Goal: Information Seeking & Learning: Compare options

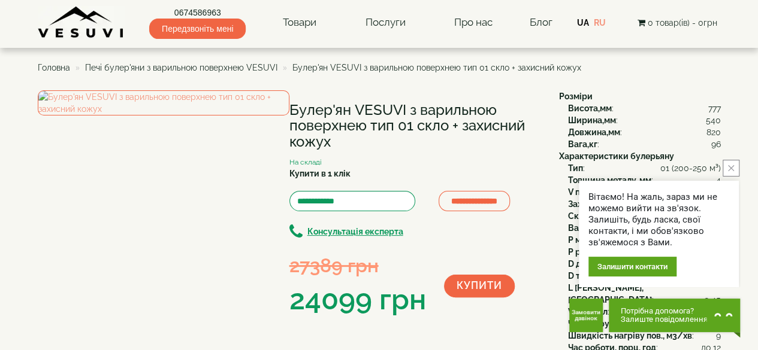
click at [47, 63] on span "Головна" at bounding box center [54, 68] width 32 height 10
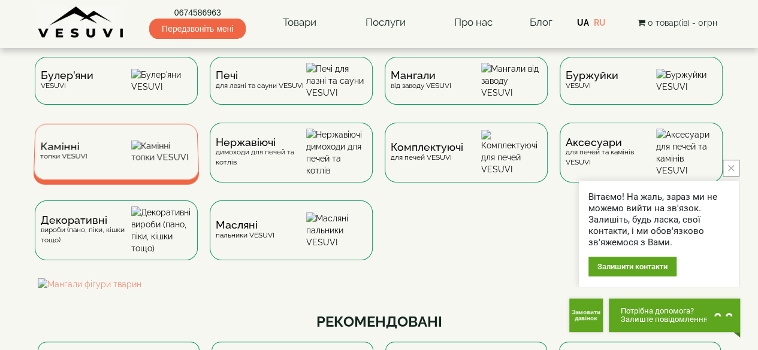
click at [132, 165] on div "Камінні топки VESUVI" at bounding box center [116, 152] width 166 height 56
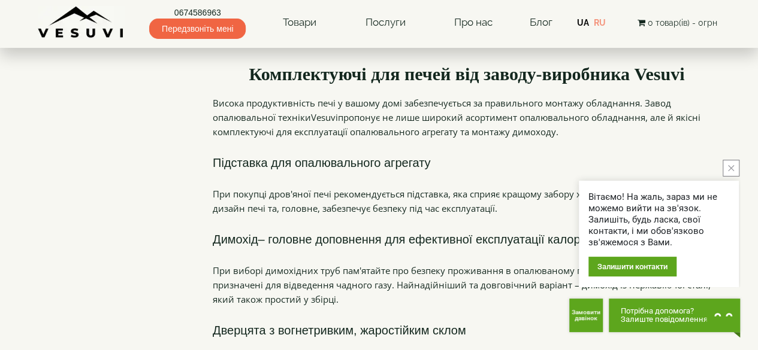
scroll to position [345, 0]
click at [731, 170] on icon "close button" at bounding box center [731, 168] width 6 height 6
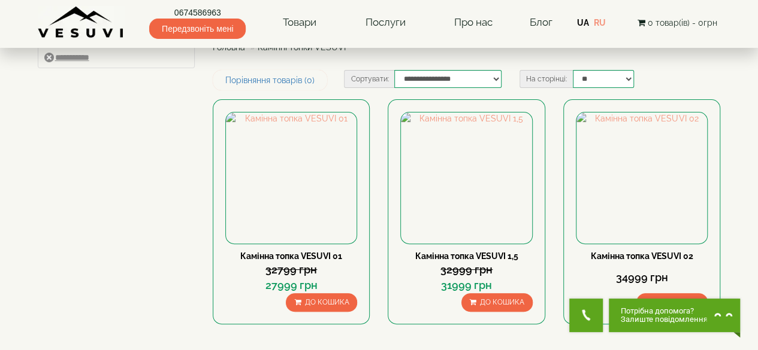
scroll to position [53, 0]
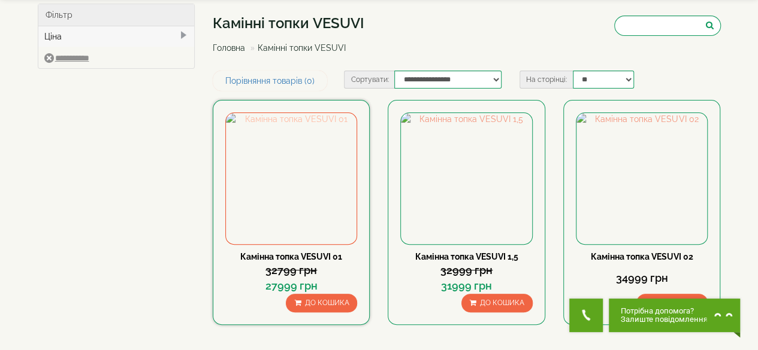
click at [296, 135] on img at bounding box center [291, 178] width 131 height 131
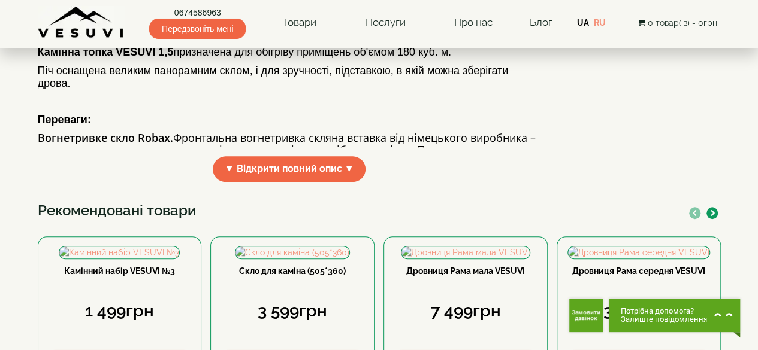
scroll to position [412, 0]
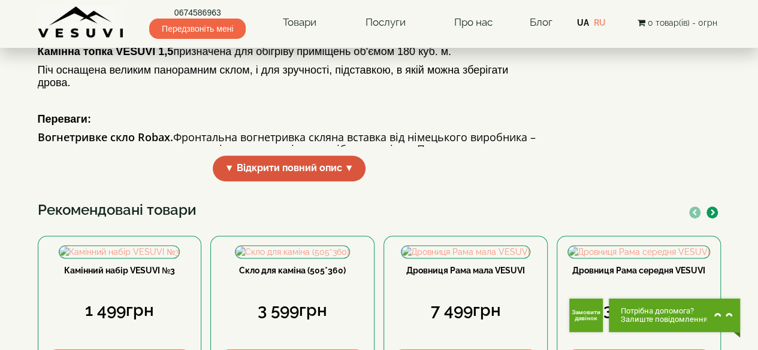
click at [340, 182] on span "▼ Відкрити повний опис ▼" at bounding box center [289, 169] width 153 height 26
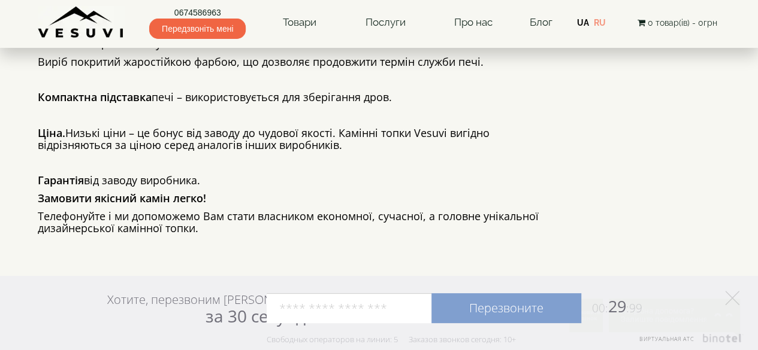
scroll to position [708, 0]
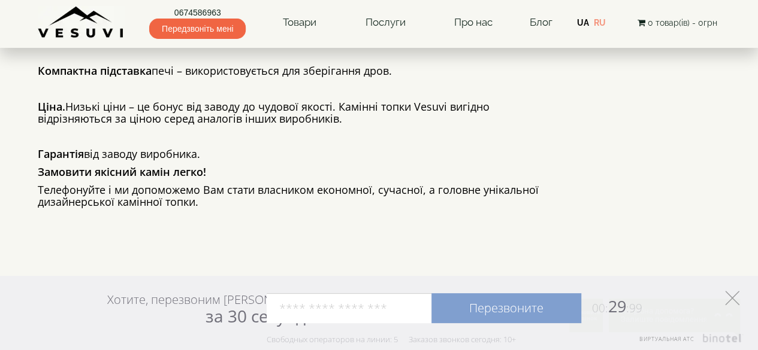
click at [735, 301] on polygon at bounding box center [732, 298] width 14 height 14
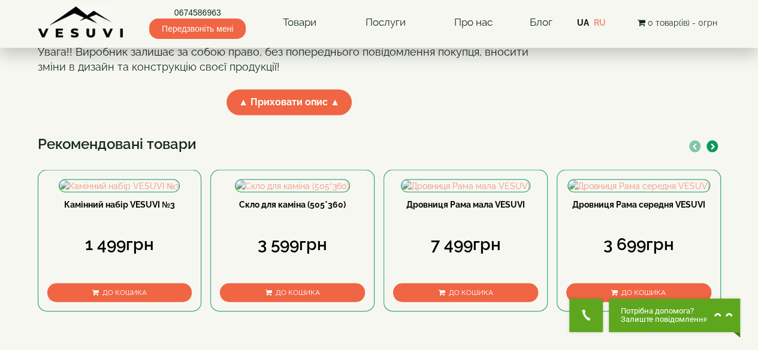
scroll to position [1126, 0]
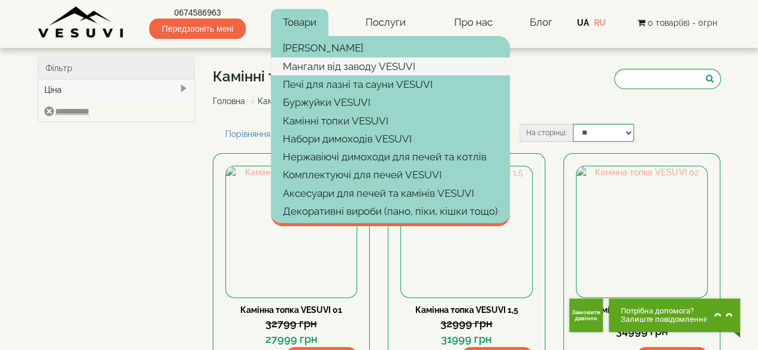
click at [319, 65] on link "Мангали від заводу VESUVI" at bounding box center [390, 67] width 239 height 18
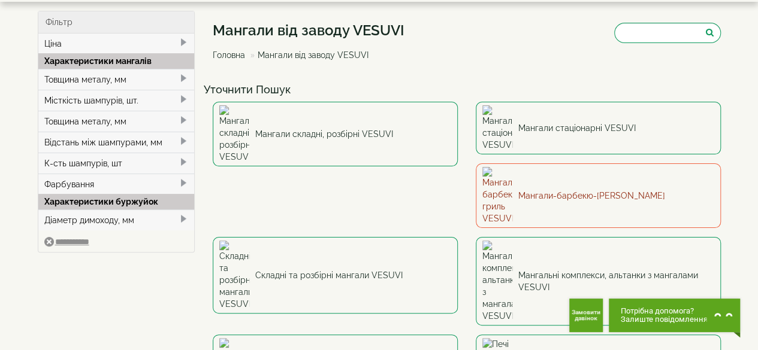
scroll to position [47, 0]
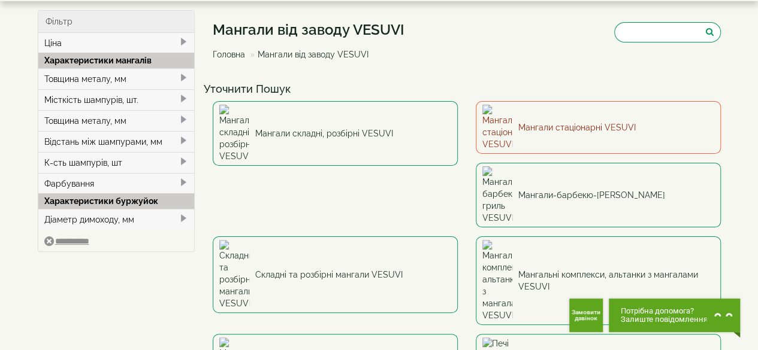
click at [534, 118] on link "Мангали стаціонарні VESUVI" at bounding box center [598, 127] width 245 height 53
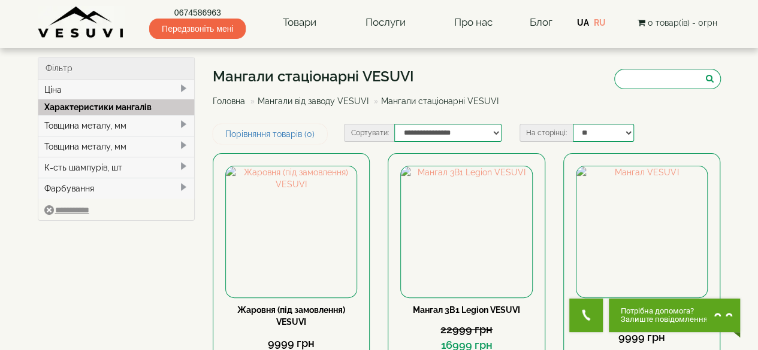
scroll to position [1, 0]
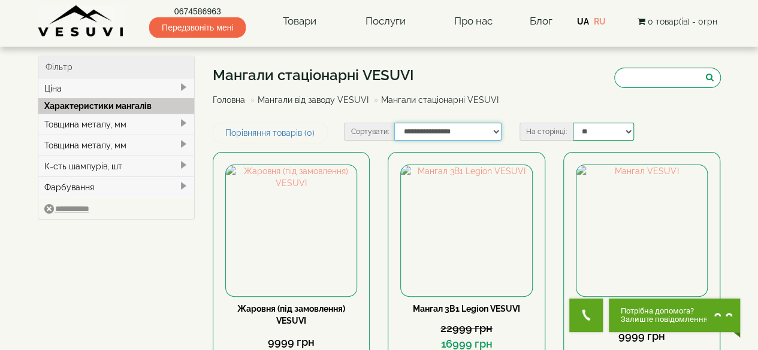
click at [488, 135] on select "**********" at bounding box center [447, 132] width 107 height 18
select select "**********"
click at [394, 123] on select "**********" at bounding box center [447, 132] width 107 height 18
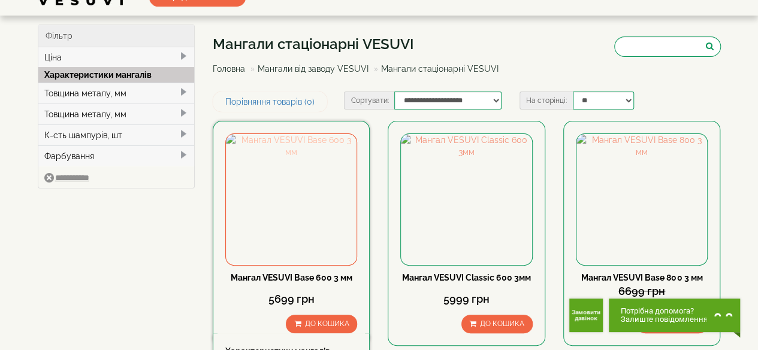
scroll to position [30, 0]
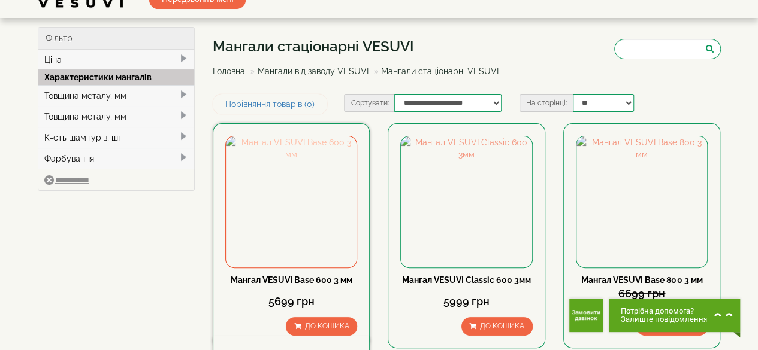
click at [274, 186] on img at bounding box center [291, 202] width 131 height 131
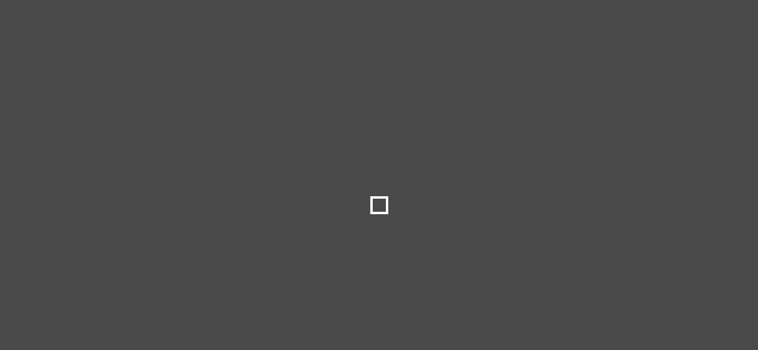
select select "**********"
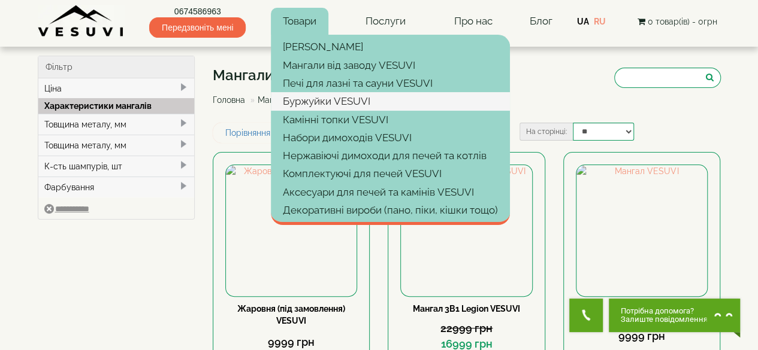
click at [316, 104] on link "Буржуйки VESUVI" at bounding box center [390, 101] width 239 height 18
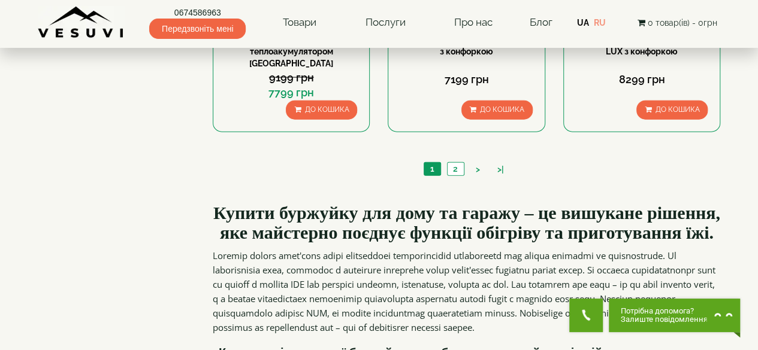
scroll to position [1340, 0]
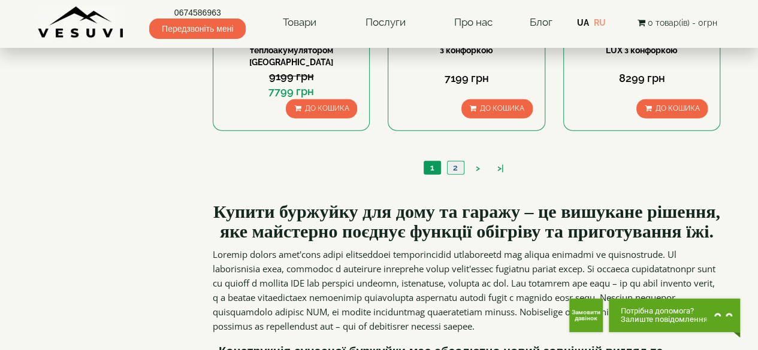
click at [451, 162] on link "2" at bounding box center [455, 168] width 17 height 13
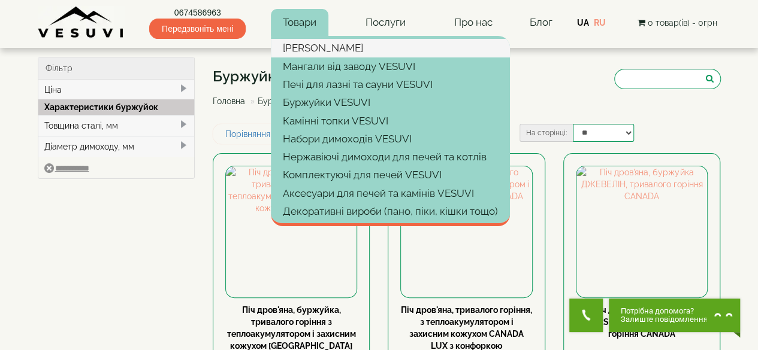
click at [309, 46] on link "[PERSON_NAME]" at bounding box center [390, 48] width 239 height 18
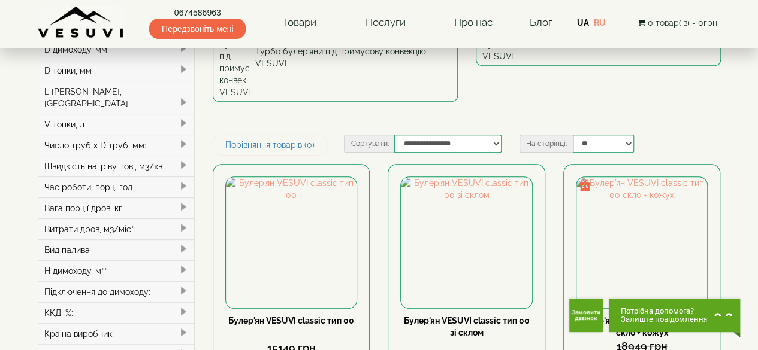
scroll to position [223, 0]
click at [629, 177] on img at bounding box center [641, 242] width 131 height 131
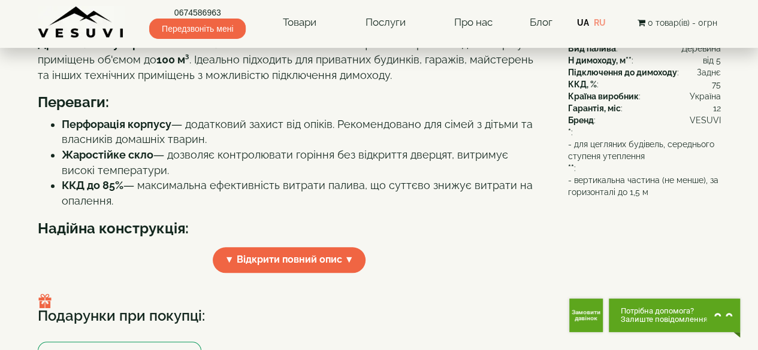
scroll to position [337, 0]
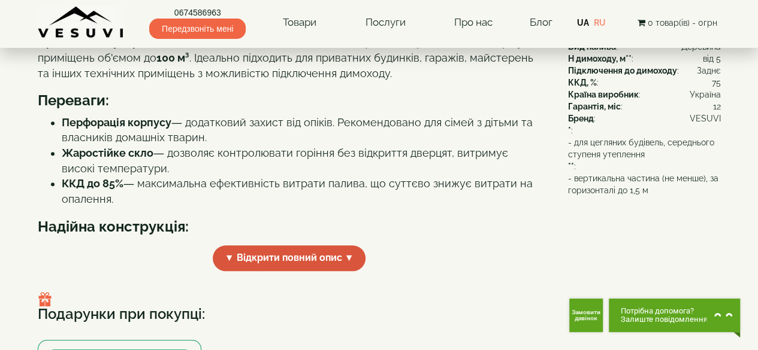
click at [288, 271] on span "▼ Відкрити повний опис ▼" at bounding box center [289, 259] width 153 height 26
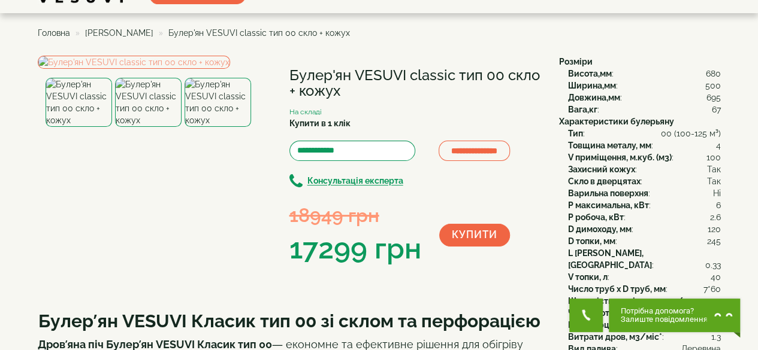
scroll to position [34, 0]
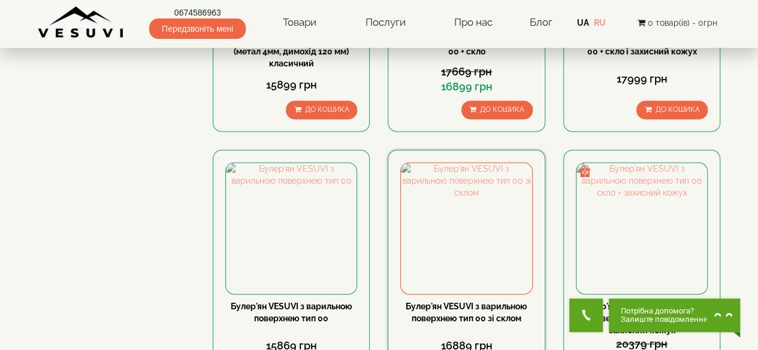
scroll to position [761, 0]
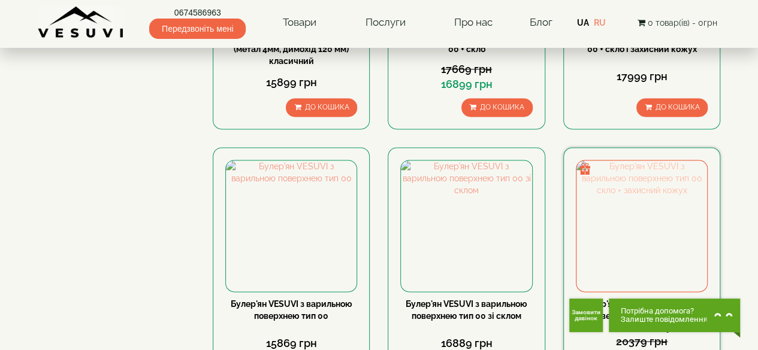
click at [630, 161] on img at bounding box center [641, 226] width 131 height 131
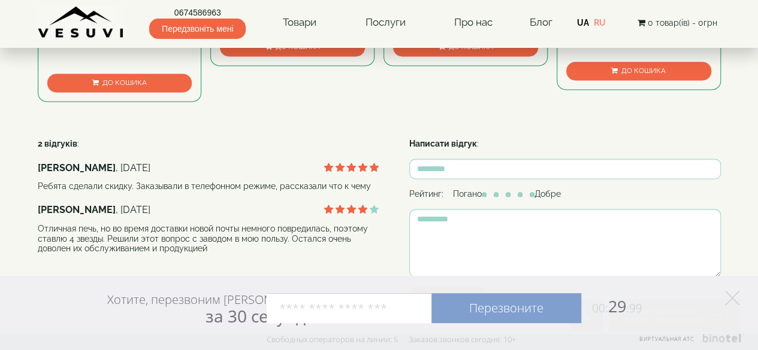
scroll to position [912, 0]
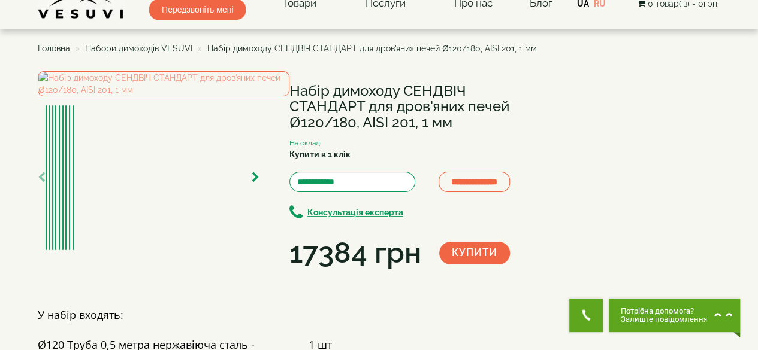
scroll to position [14, 0]
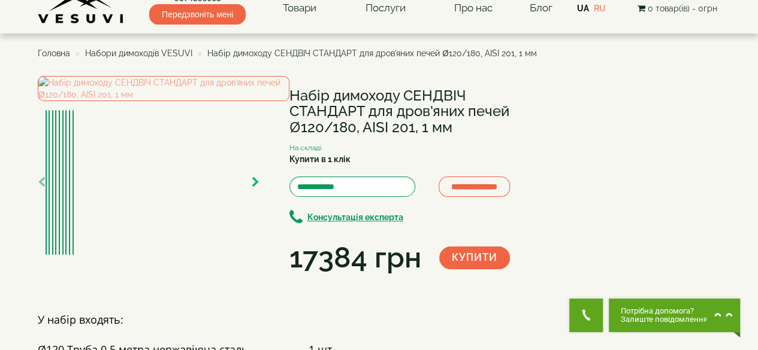
click at [253, 188] on icon "button" at bounding box center [256, 182] width 8 height 11
click at [254, 188] on icon "button" at bounding box center [256, 182] width 8 height 11
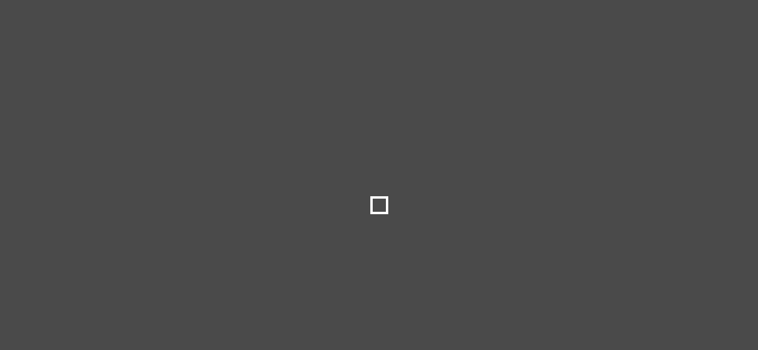
select select
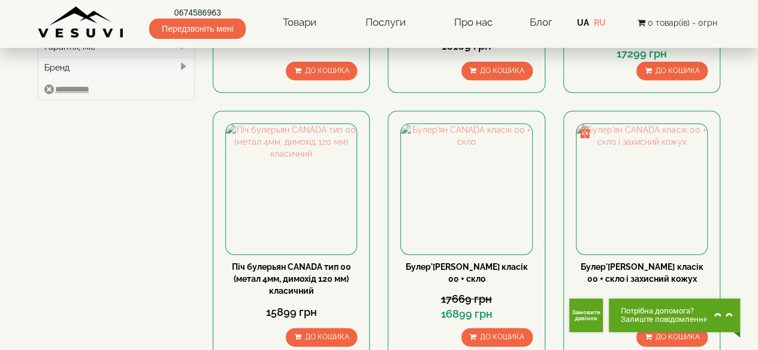
scroll to position [532, 0]
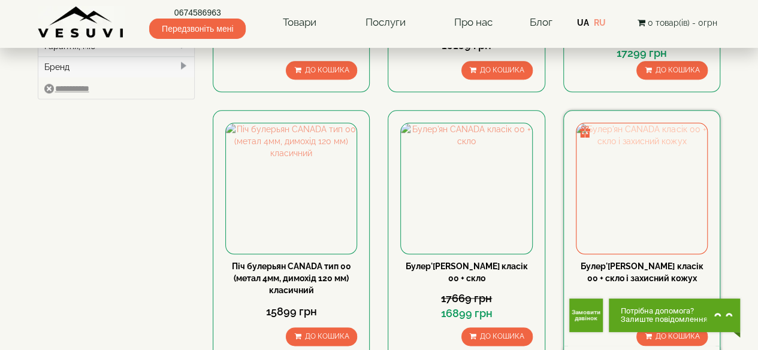
click at [640, 123] on img at bounding box center [641, 188] width 131 height 131
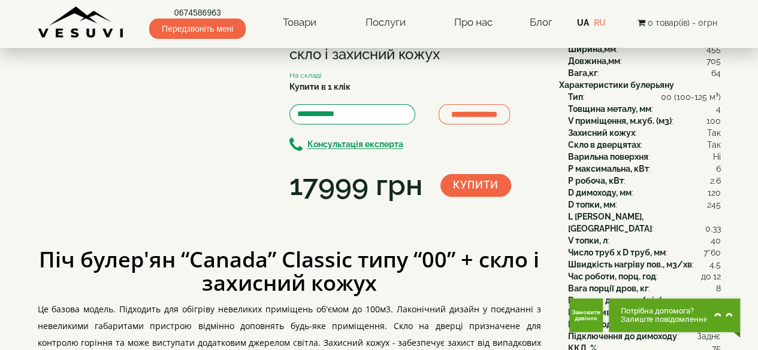
scroll to position [72, 0]
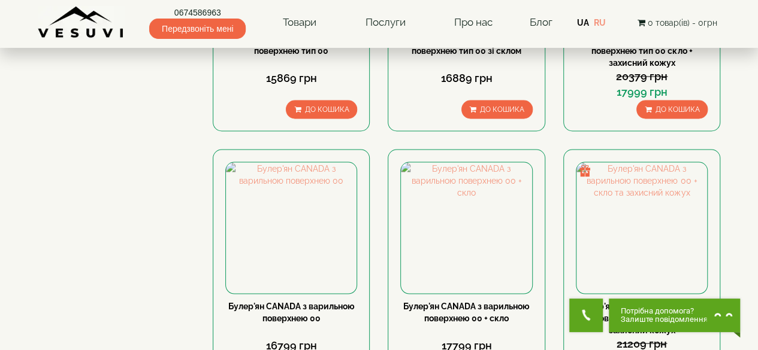
scroll to position [1027, 0]
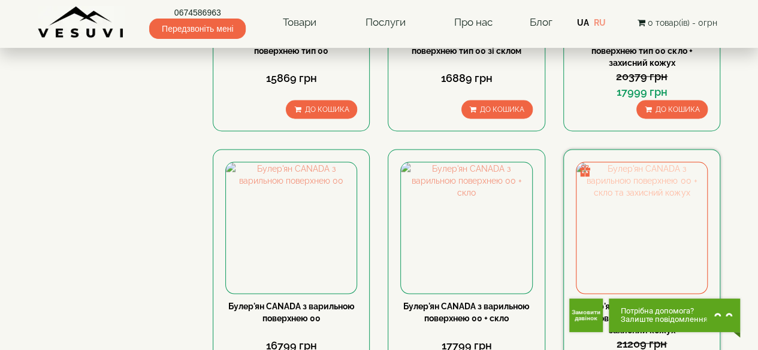
click at [636, 162] on img at bounding box center [641, 227] width 131 height 131
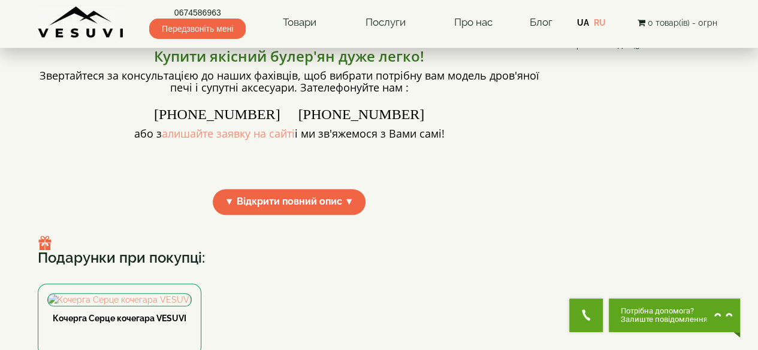
scroll to position [483, 0]
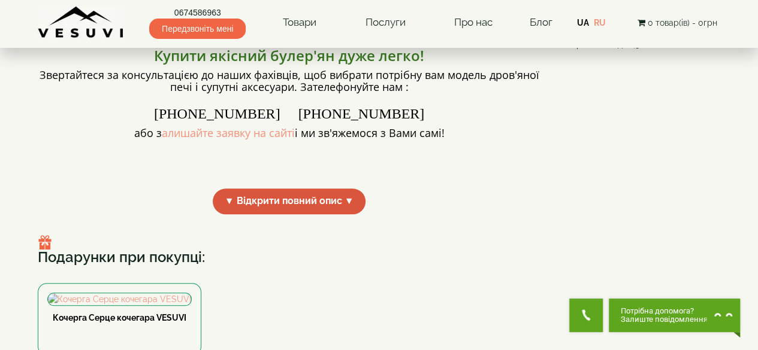
click at [332, 195] on span "▼ Відкрити повний опис ▼" at bounding box center [289, 202] width 153 height 26
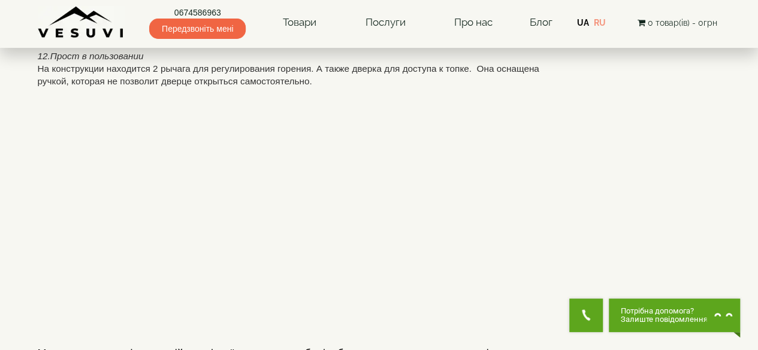
scroll to position [1456, 0]
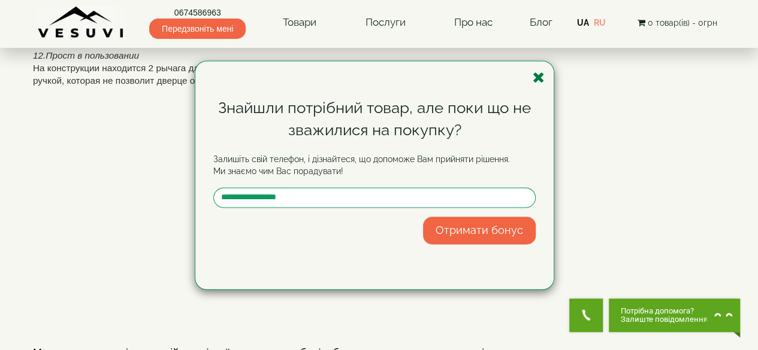
click at [536, 77] on icon "button" at bounding box center [539, 77] width 12 height 15
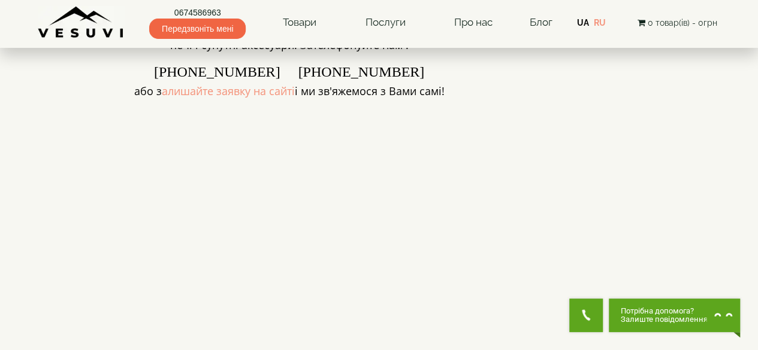
scroll to position [525, 0]
